Goal: Communication & Community: Answer question/provide support

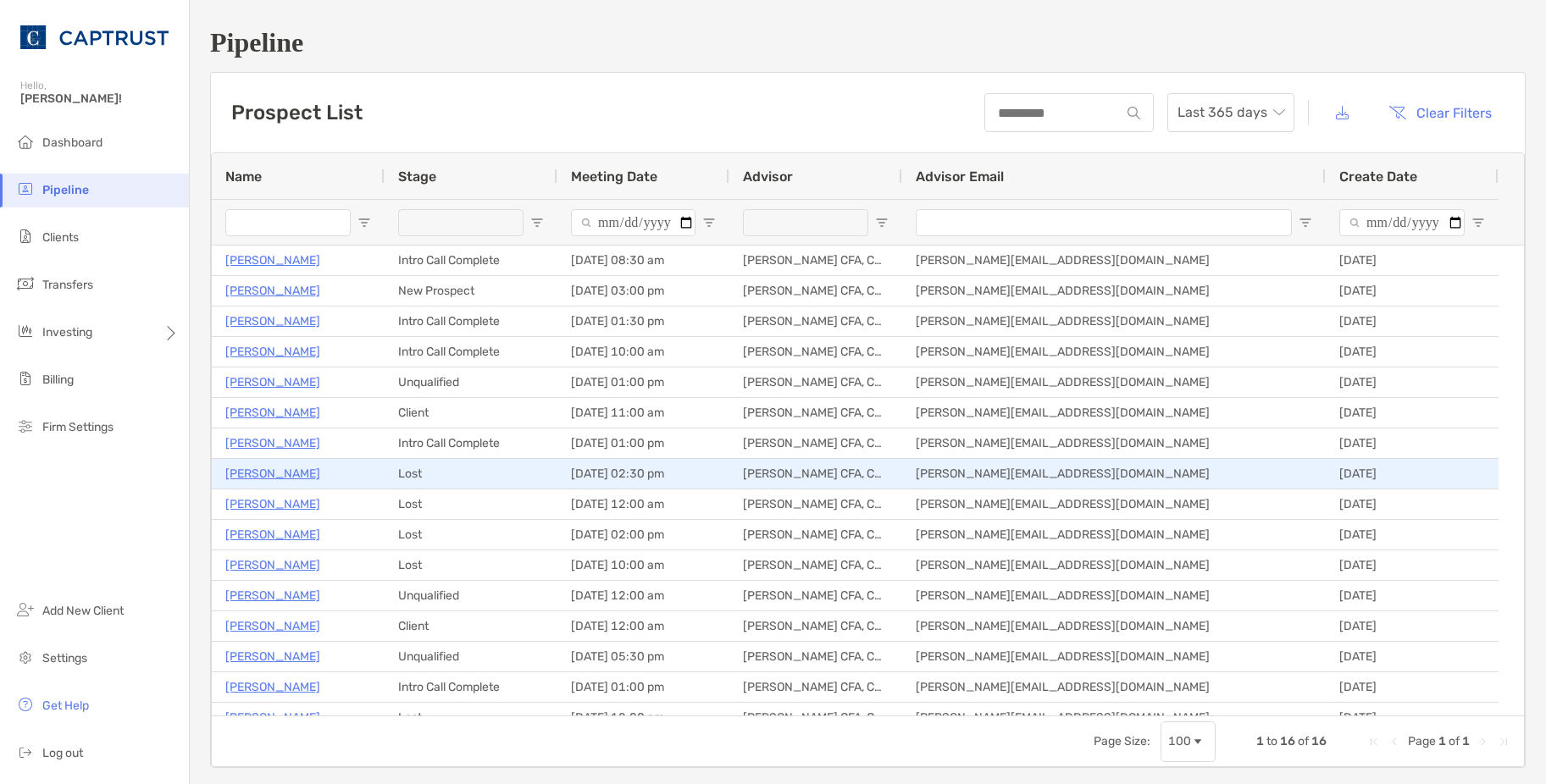
click at [300, 474] on p "[PERSON_NAME]" at bounding box center [272, 474] width 94 height 21
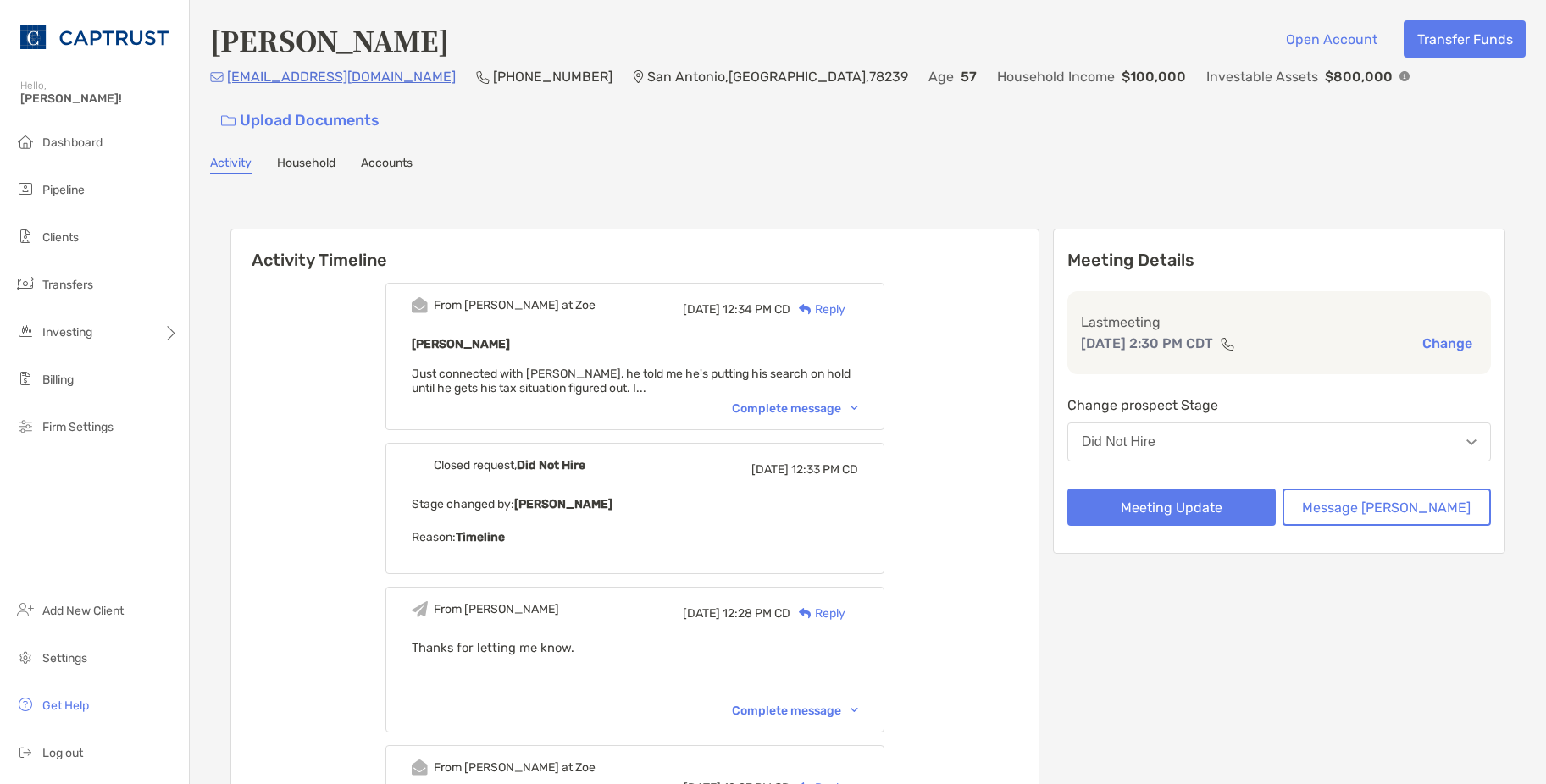
click at [789, 402] on div "Complete message" at bounding box center [795, 409] width 126 height 15
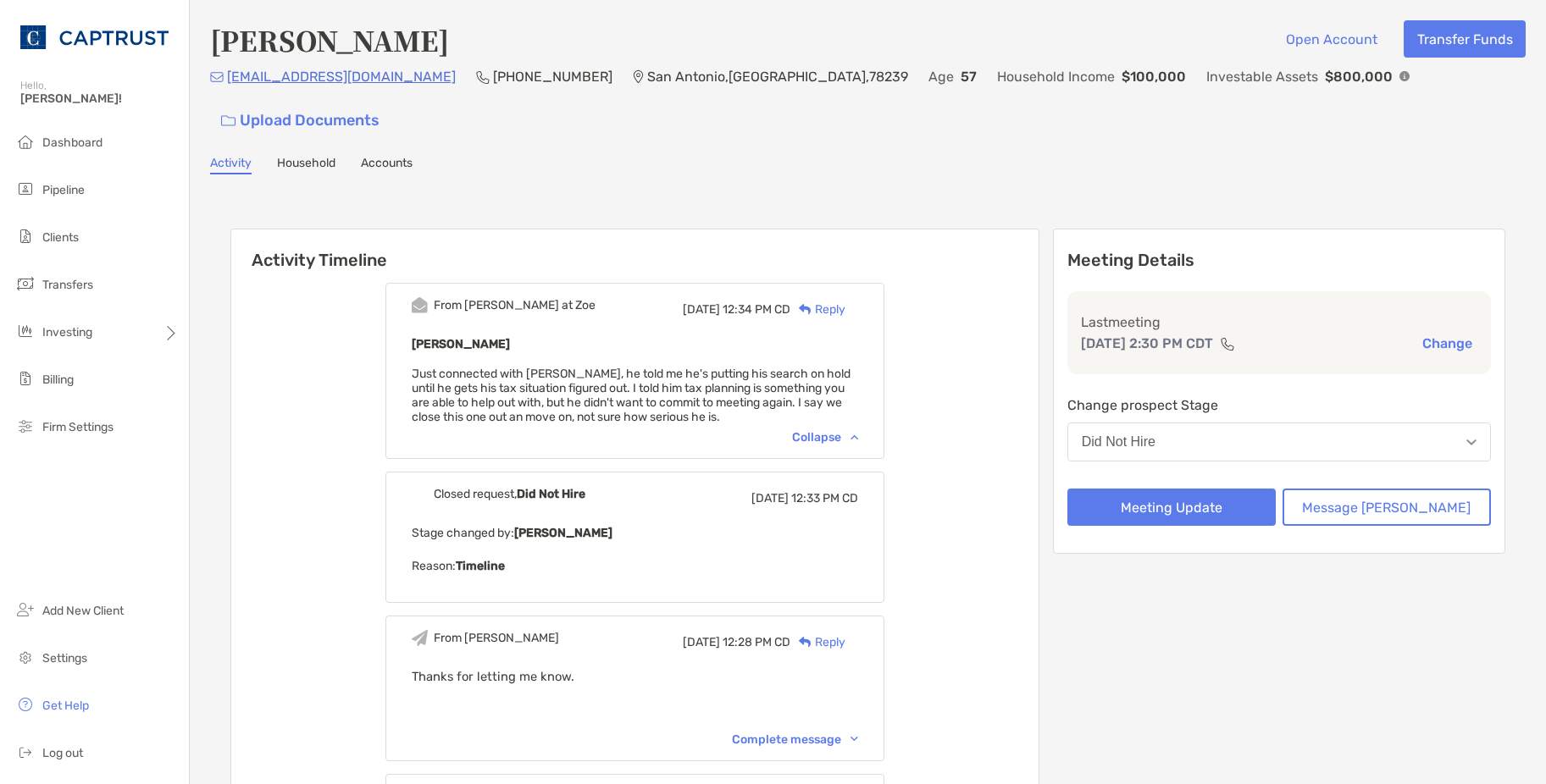
click at [845, 301] on div "Reply" at bounding box center [817, 309] width 55 height 18
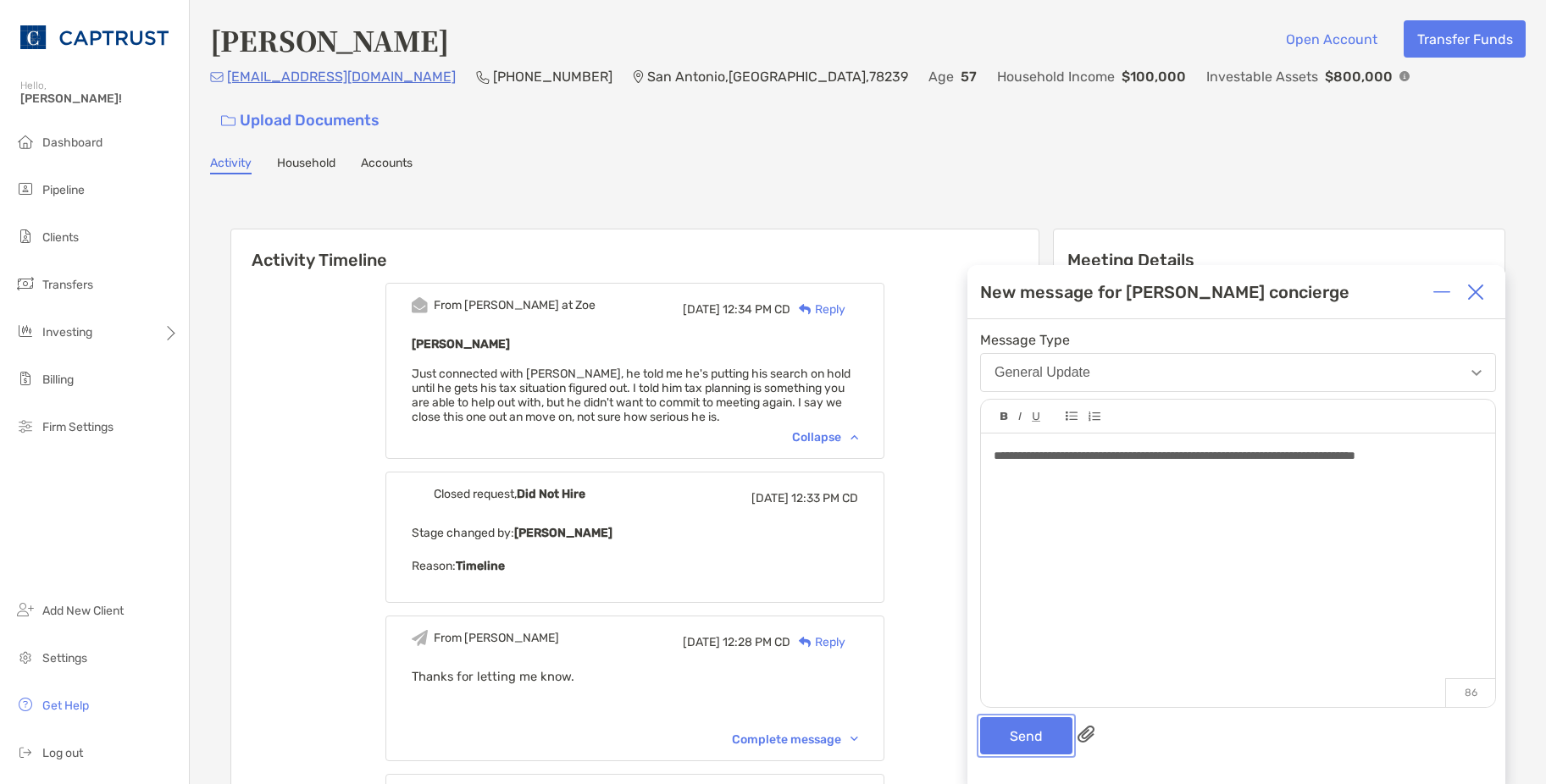
click at [1034, 727] on button "Send" at bounding box center [1027, 736] width 93 height 37
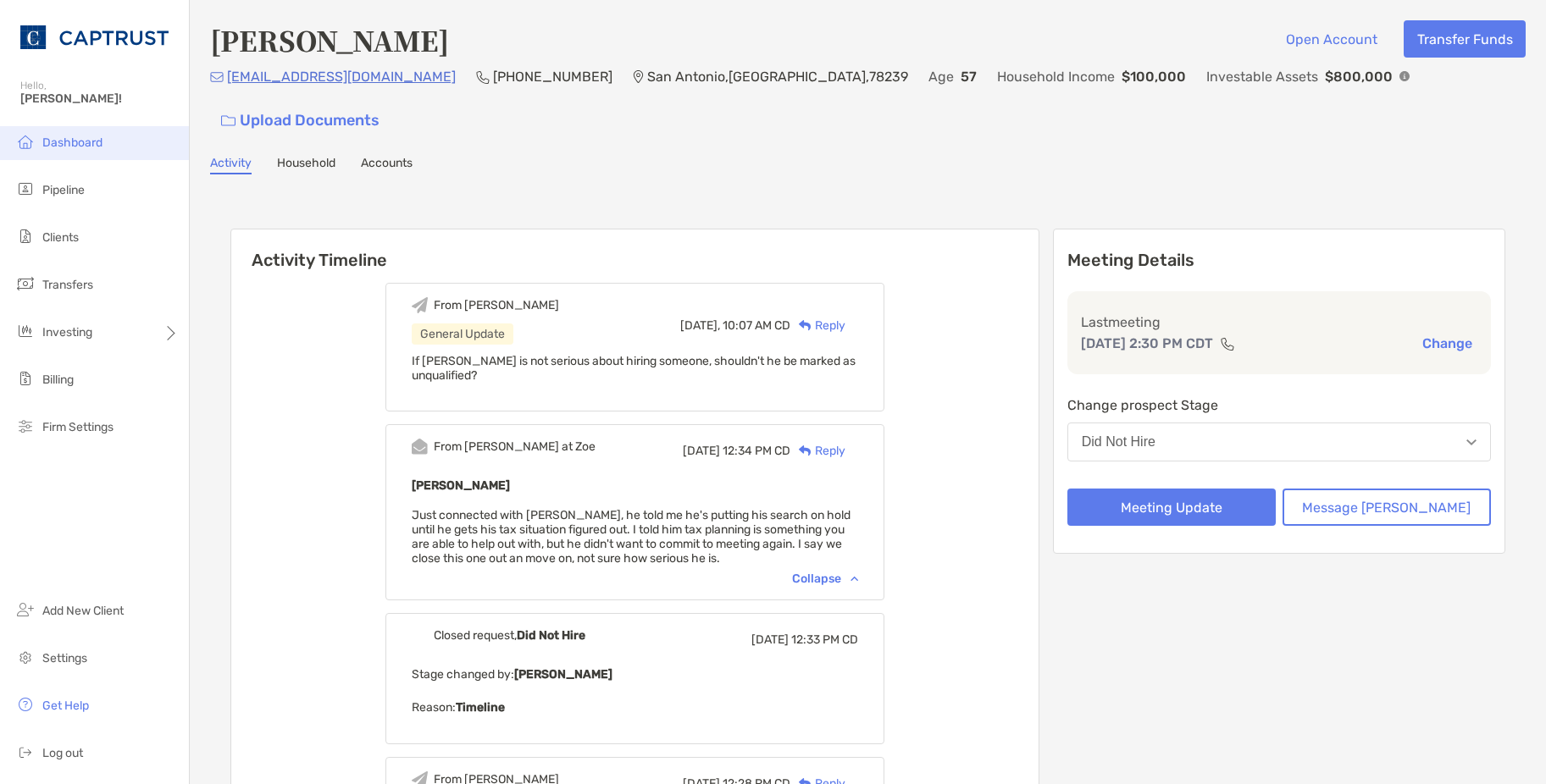
click at [49, 139] on span "Dashboard" at bounding box center [72, 143] width 60 height 15
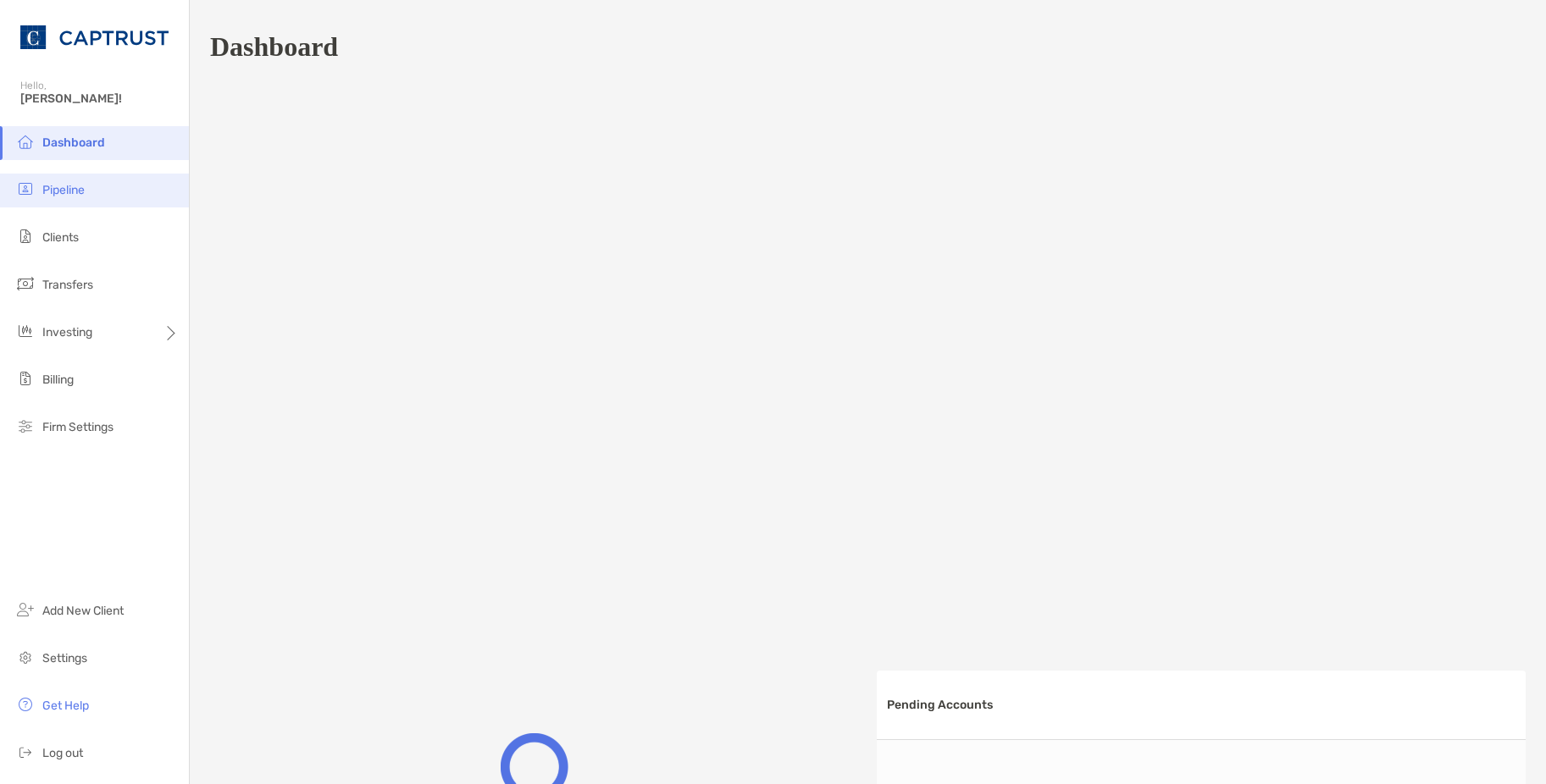
click at [55, 198] on li "Pipeline" at bounding box center [94, 191] width 189 height 34
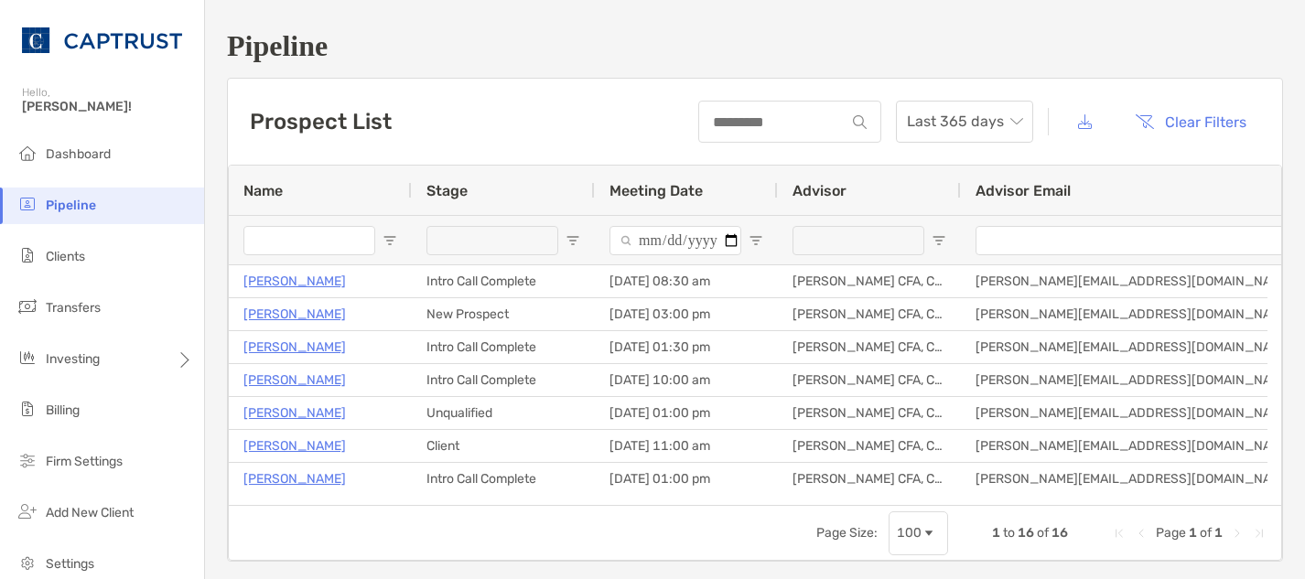
click at [1277, 556] on div "Pipeline Prospect List Last 365 days Clear Filters 1 to 16 of 16. Page 1 of 1 N…" at bounding box center [755, 295] width 1100 height 591
